Goal: Information Seeking & Learning: Learn about a topic

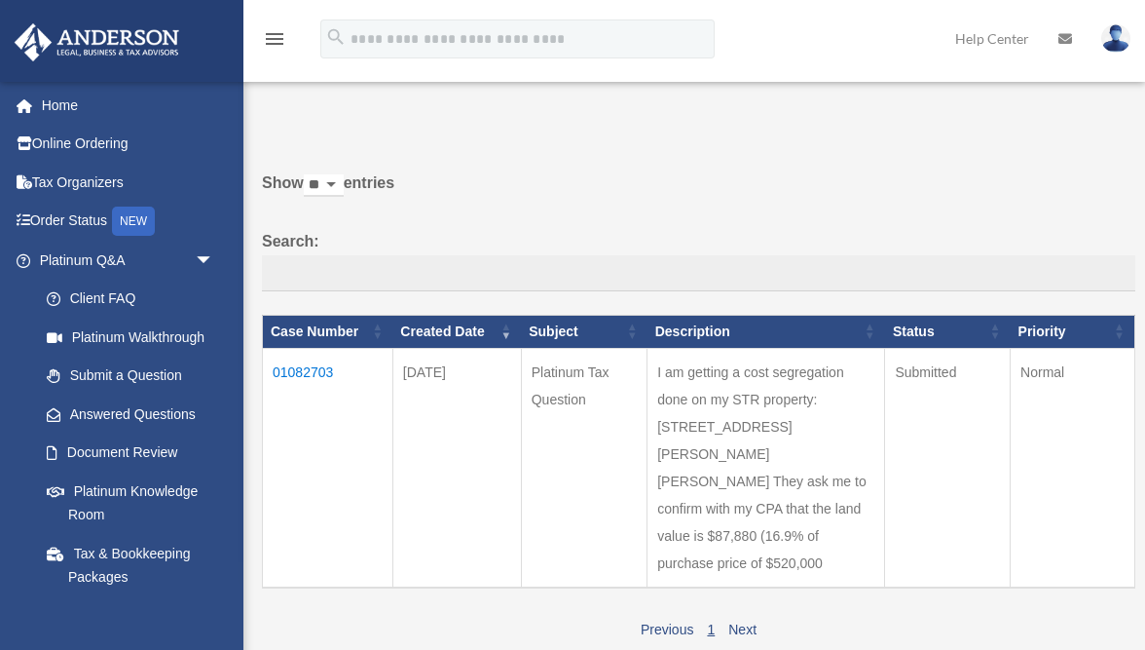
click at [109, 53] on img at bounding box center [97, 42] width 176 height 38
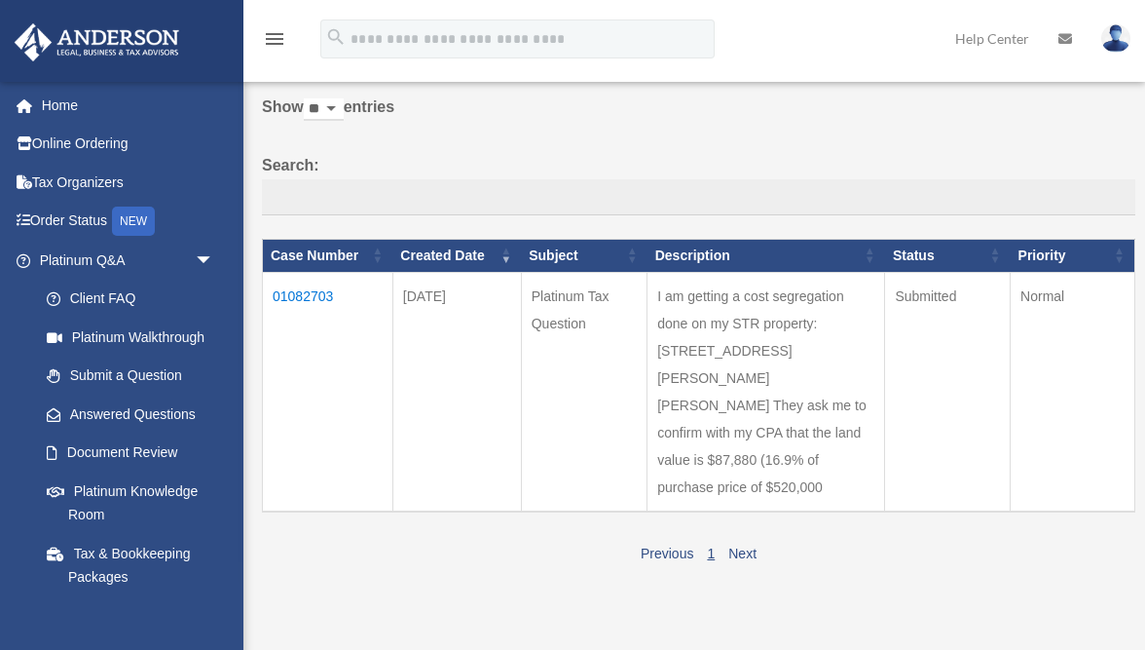
scroll to position [116, 0]
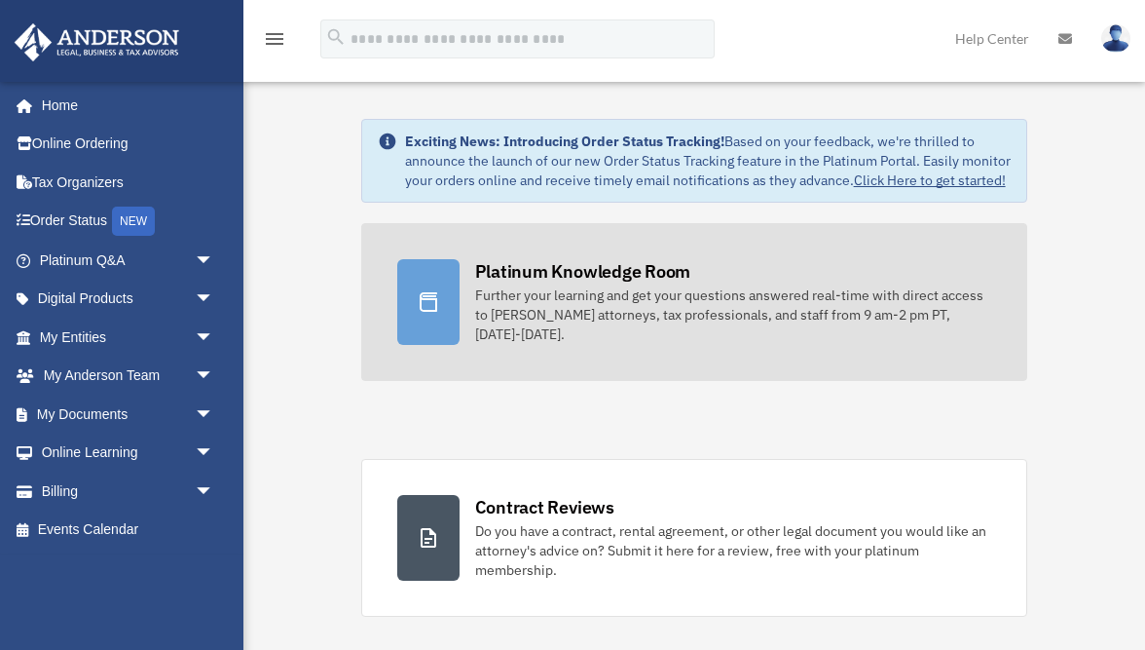
click at [625, 310] on div "Further your learning and get your questions answered real-time with direct acc…" at bounding box center [733, 314] width 517 height 58
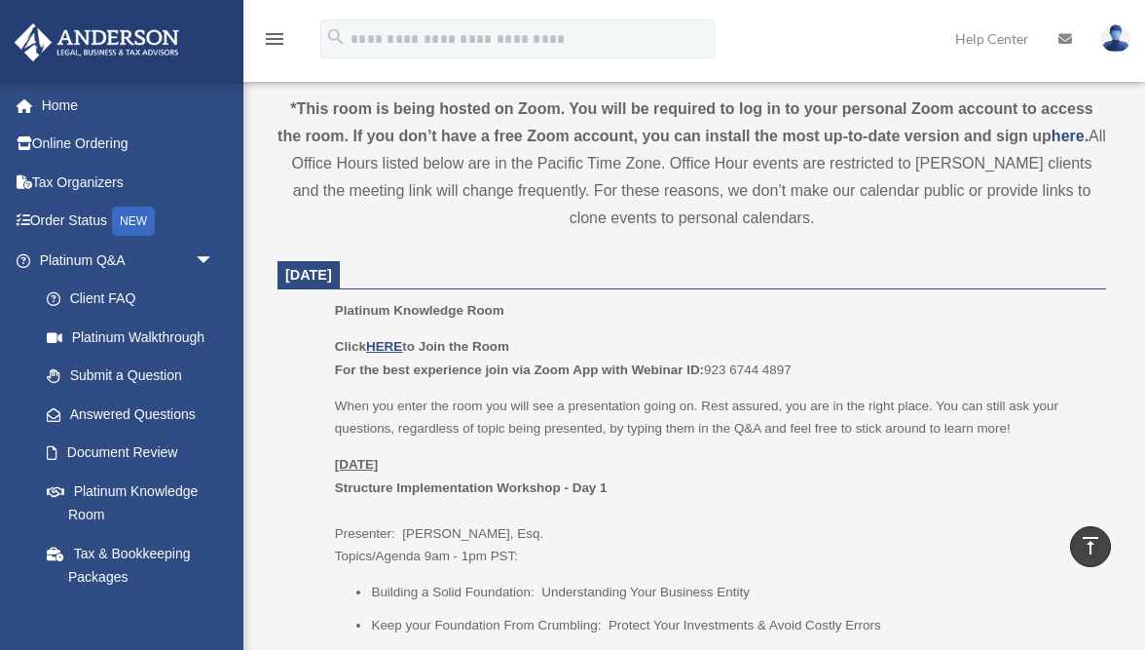
scroll to position [769, 0]
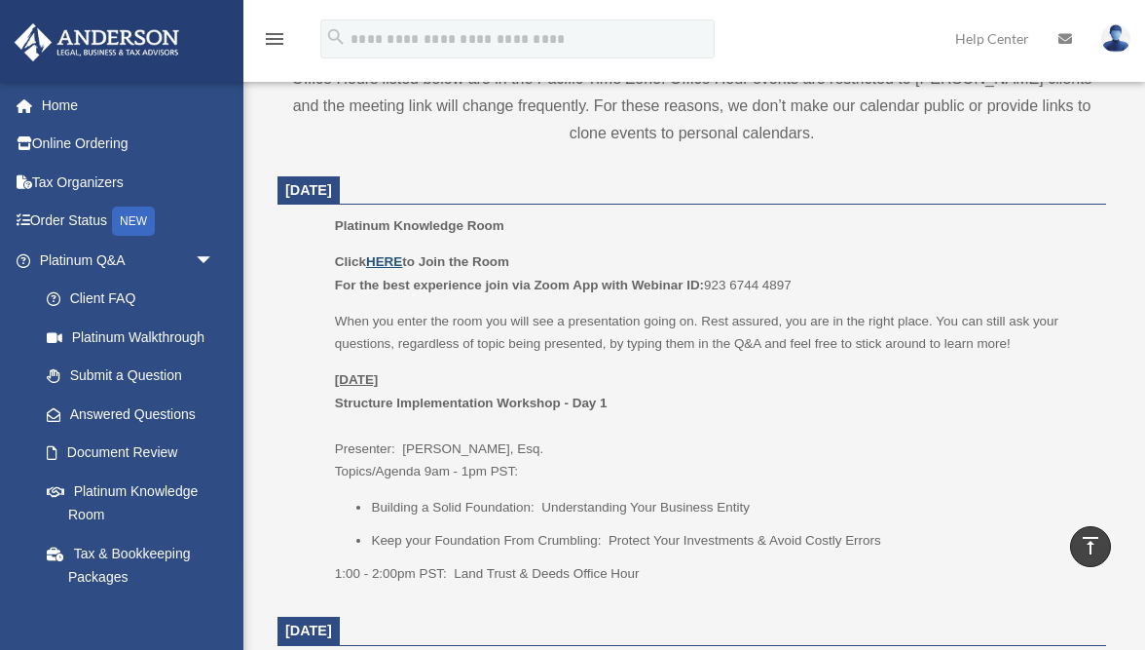
click at [394, 263] on u "HERE" at bounding box center [384, 261] width 36 height 15
click at [394, 260] on u "HERE" at bounding box center [384, 261] width 36 height 15
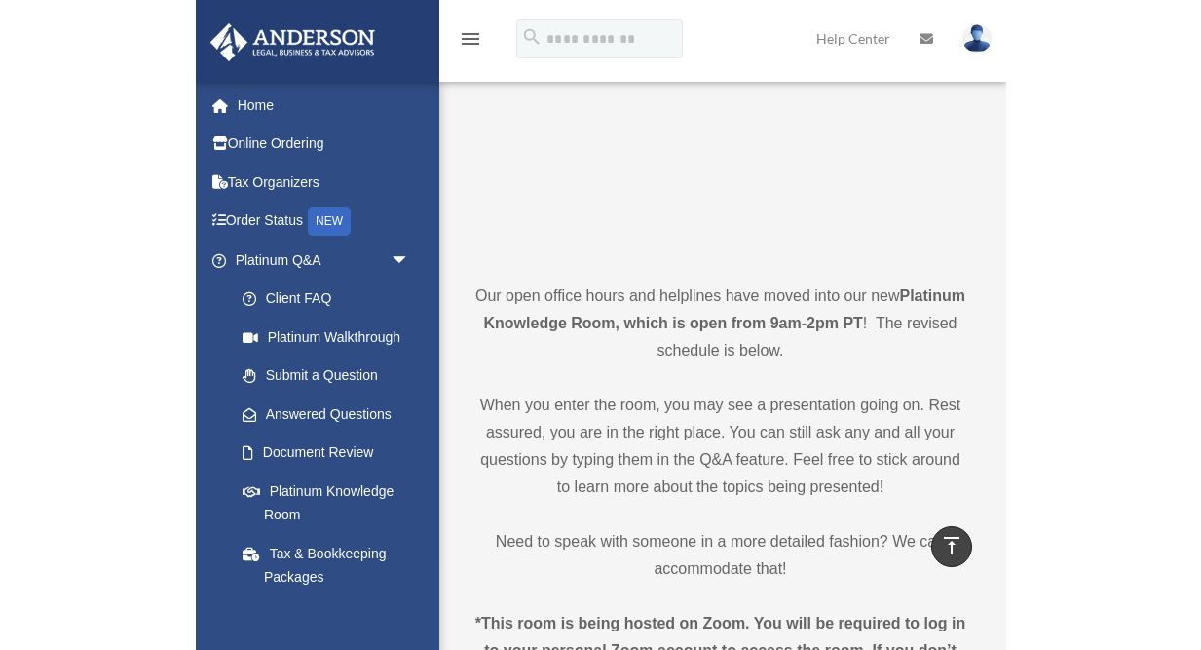
scroll to position [0, 0]
